Goal: Transaction & Acquisition: Purchase product/service

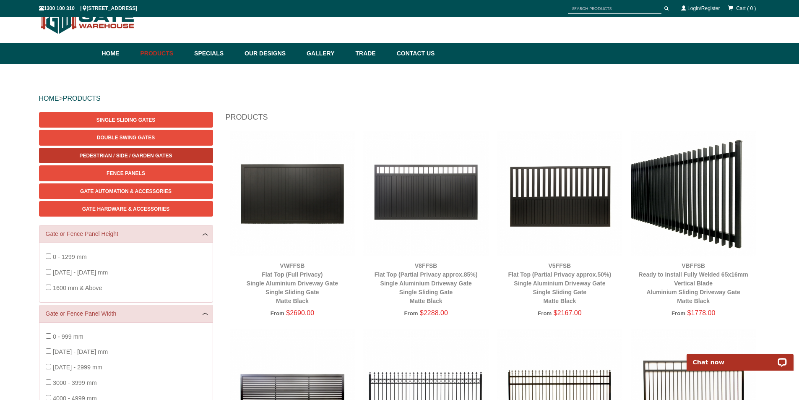
click at [117, 154] on span "Pedestrian / Side / Garden Gates" at bounding box center [125, 156] width 93 height 6
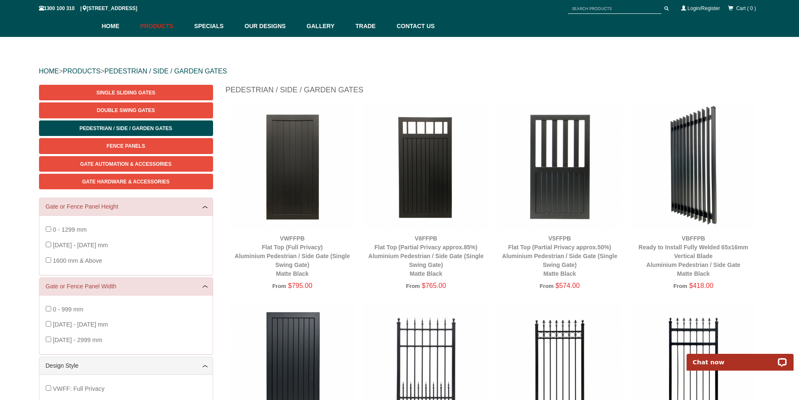
scroll to position [63, 0]
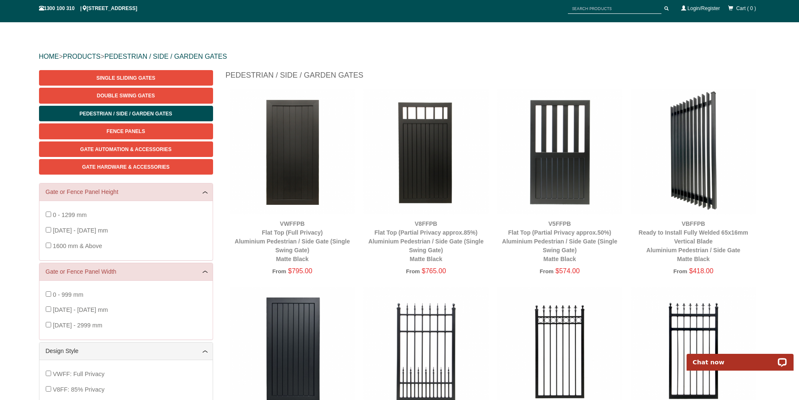
click at [293, 174] on img at bounding box center [292, 151] width 125 height 125
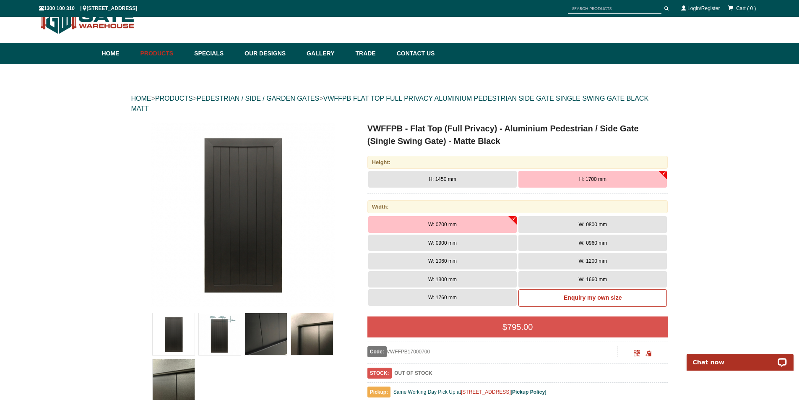
click at [611, 179] on button "H: 1700 mm" at bounding box center [592, 179] width 148 height 17
click at [468, 245] on button "W: 0900 mm" at bounding box center [442, 242] width 148 height 17
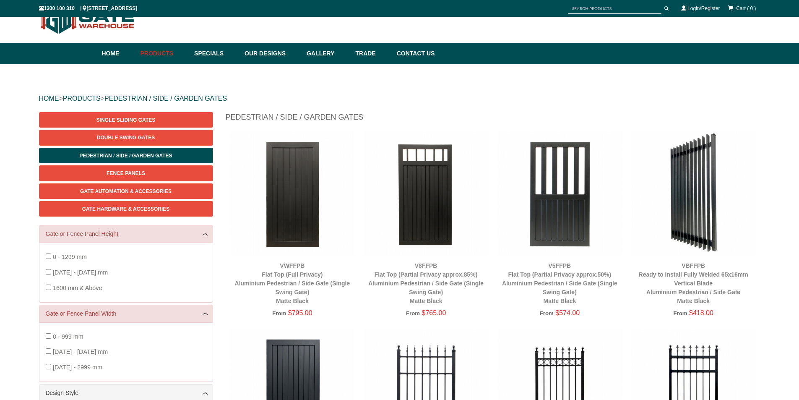
scroll to position [231, 0]
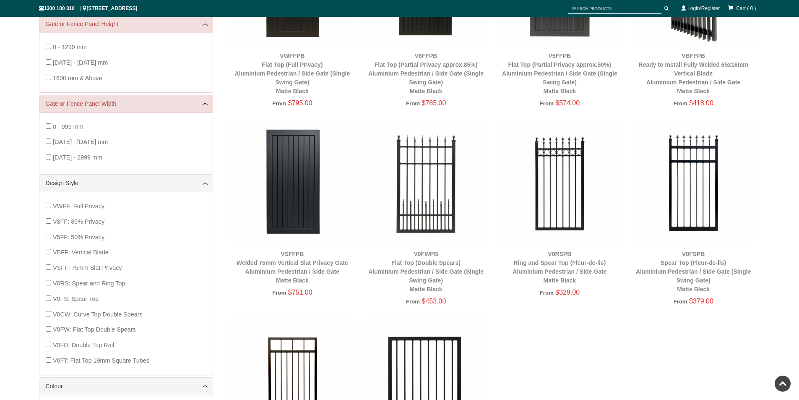
click at [298, 173] on img at bounding box center [292, 181] width 125 height 125
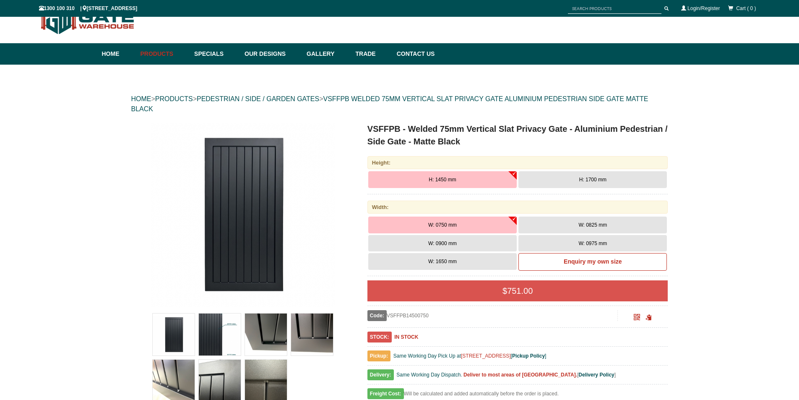
scroll to position [21, 0]
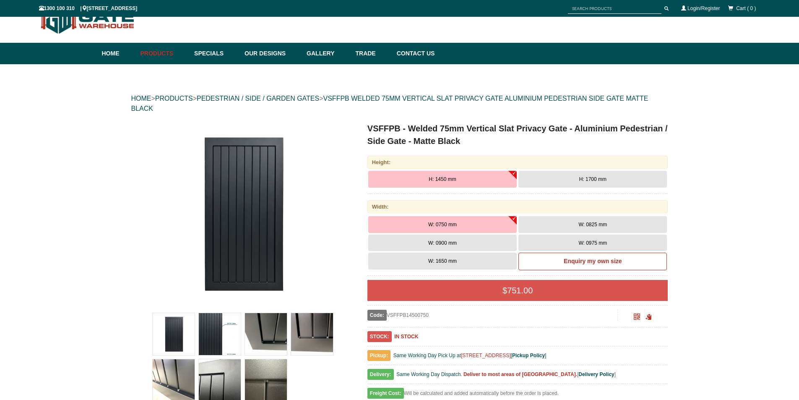
click at [610, 180] on button "H: 1700 mm" at bounding box center [592, 179] width 148 height 17
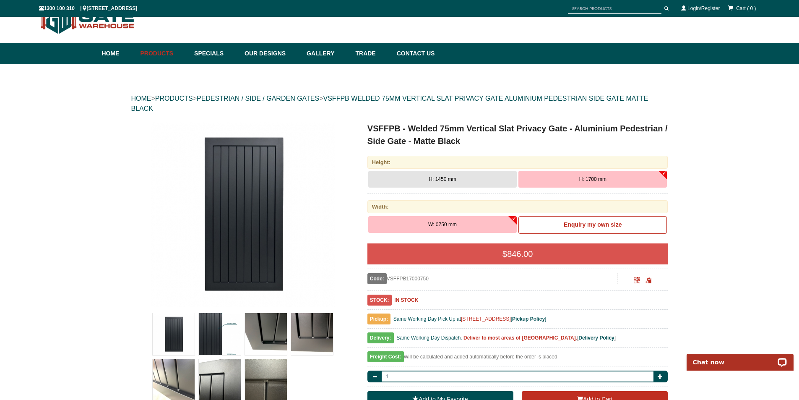
scroll to position [0, 0]
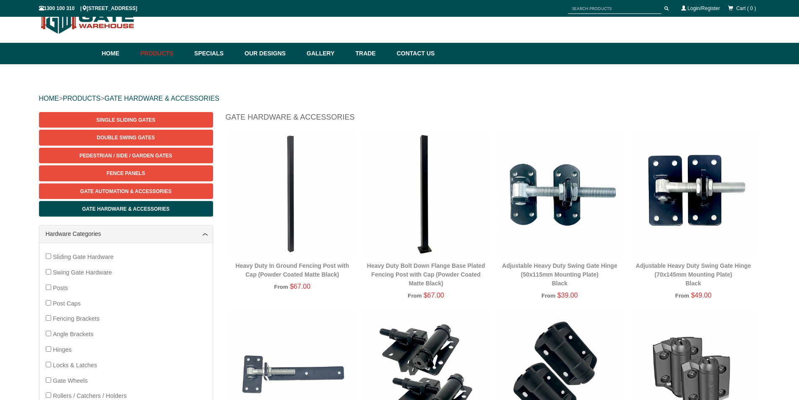
click at [420, 212] on img at bounding box center [425, 193] width 125 height 125
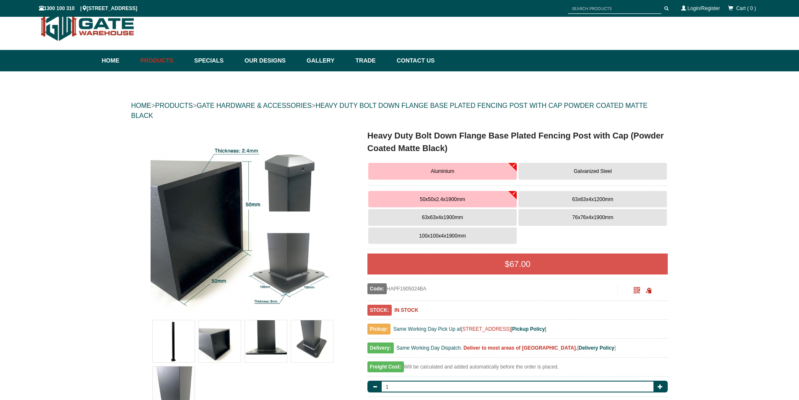
scroll to position [21, 0]
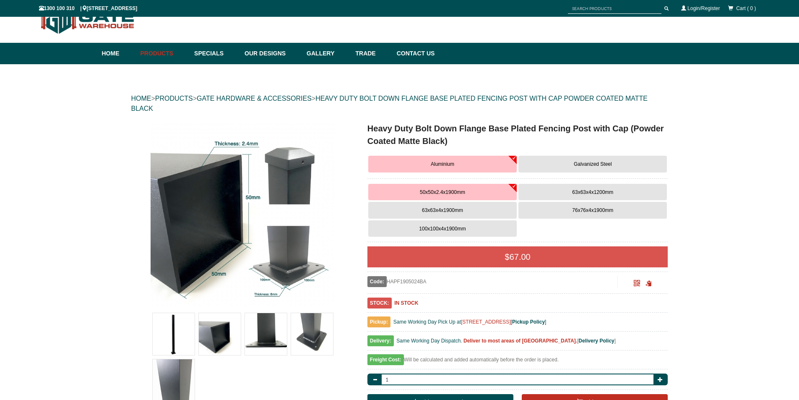
click at [610, 161] on button "Galvanized Steel" at bounding box center [592, 164] width 148 height 17
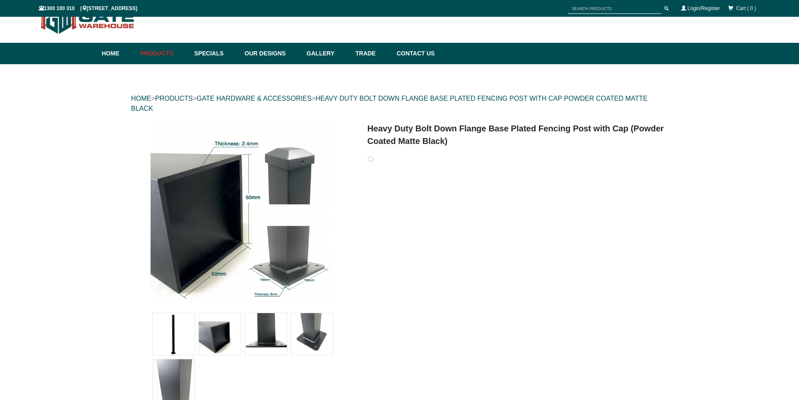
scroll to position [0, 0]
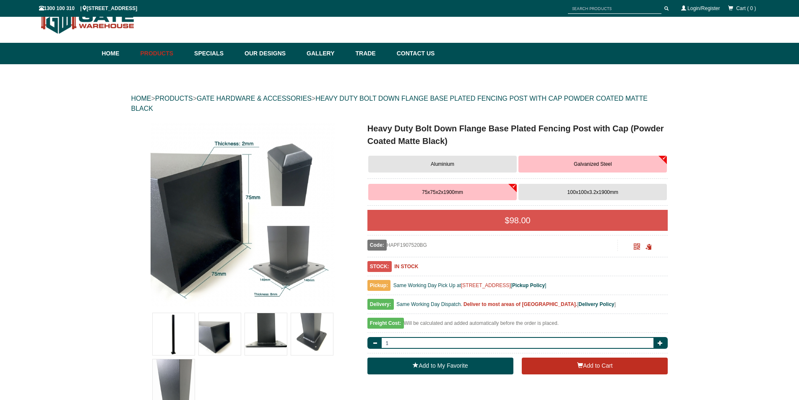
click at [480, 167] on button "Aluminium" at bounding box center [442, 164] width 148 height 17
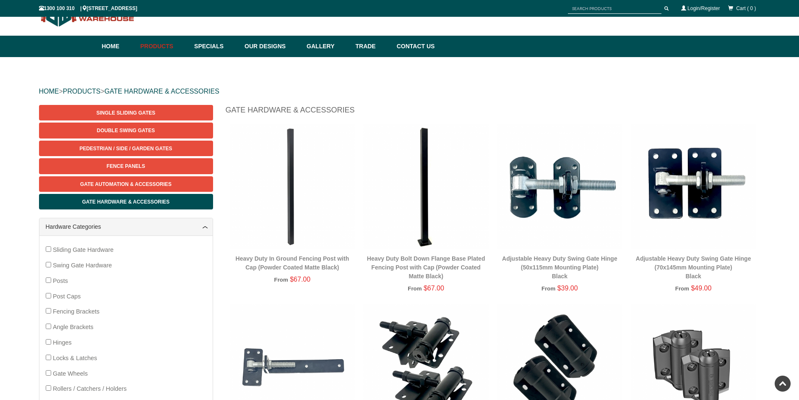
scroll to position [21, 0]
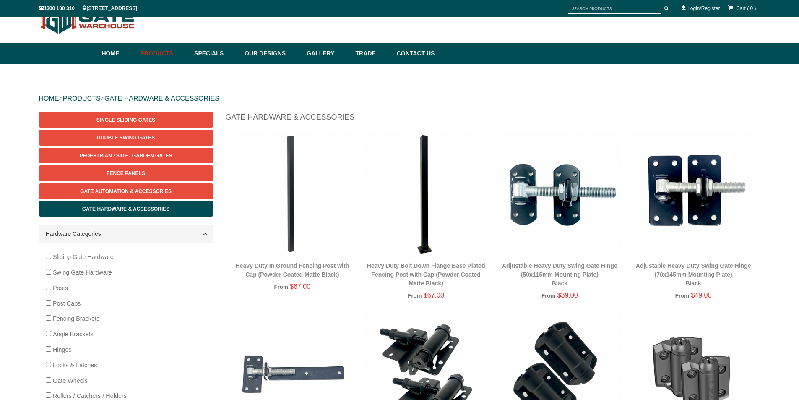
click at [427, 187] on img at bounding box center [425, 193] width 125 height 125
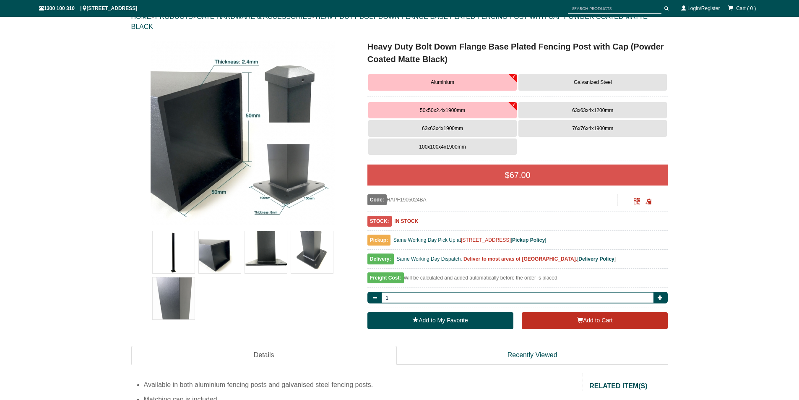
scroll to position [105, 0]
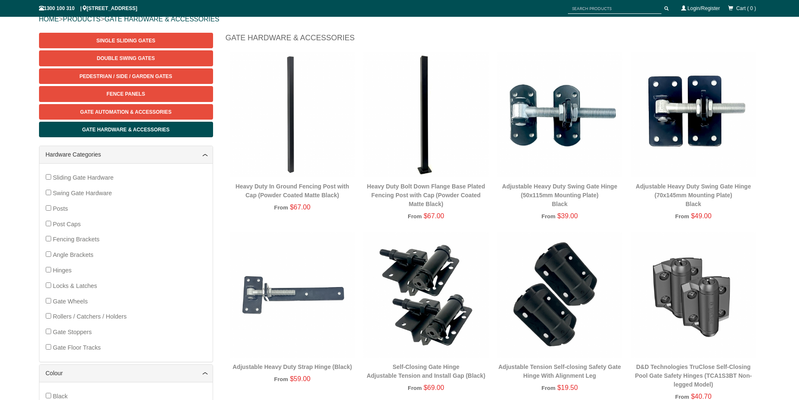
scroll to position [105, 0]
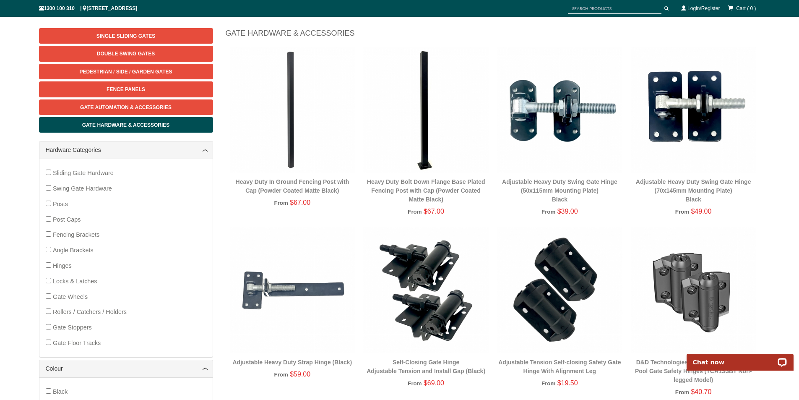
click at [572, 114] on img at bounding box center [559, 109] width 125 height 125
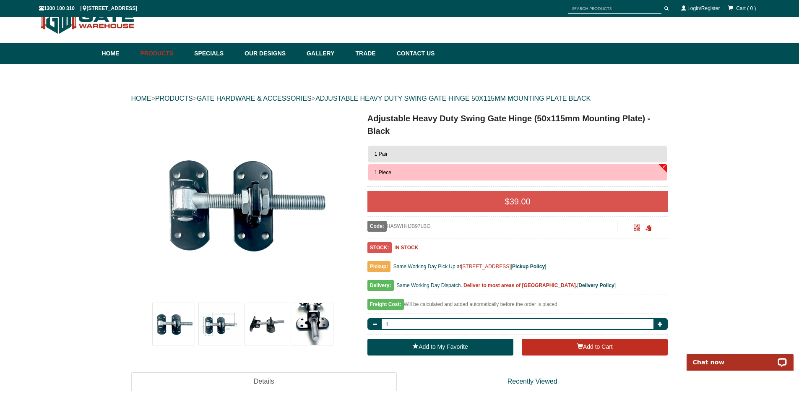
click at [532, 156] on button "1 Pair" at bounding box center [517, 153] width 299 height 17
